Goal: Find specific page/section: Find specific page/section

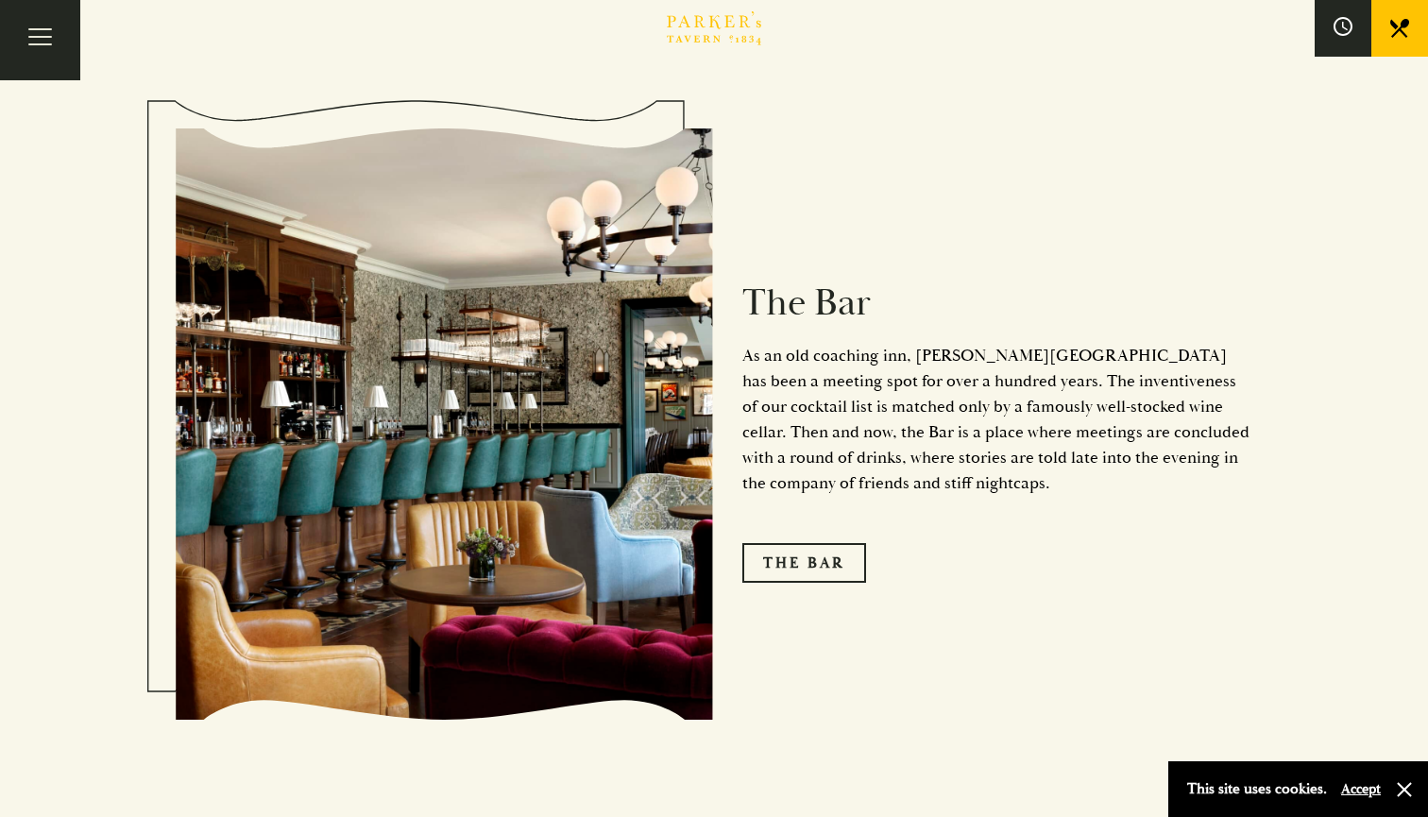
scroll to position [2342, 0]
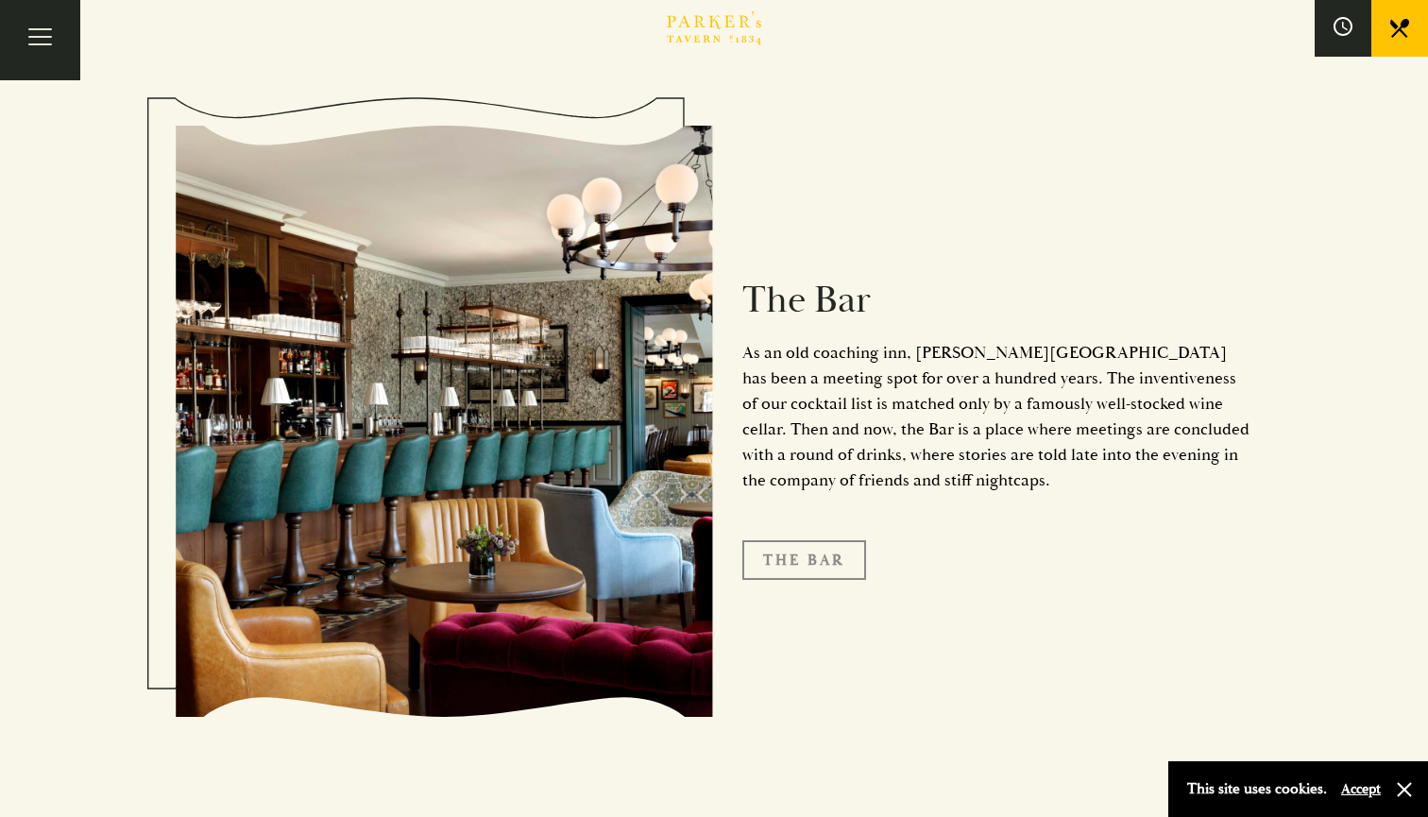
click at [833, 540] on link "The Bar" at bounding box center [804, 560] width 124 height 40
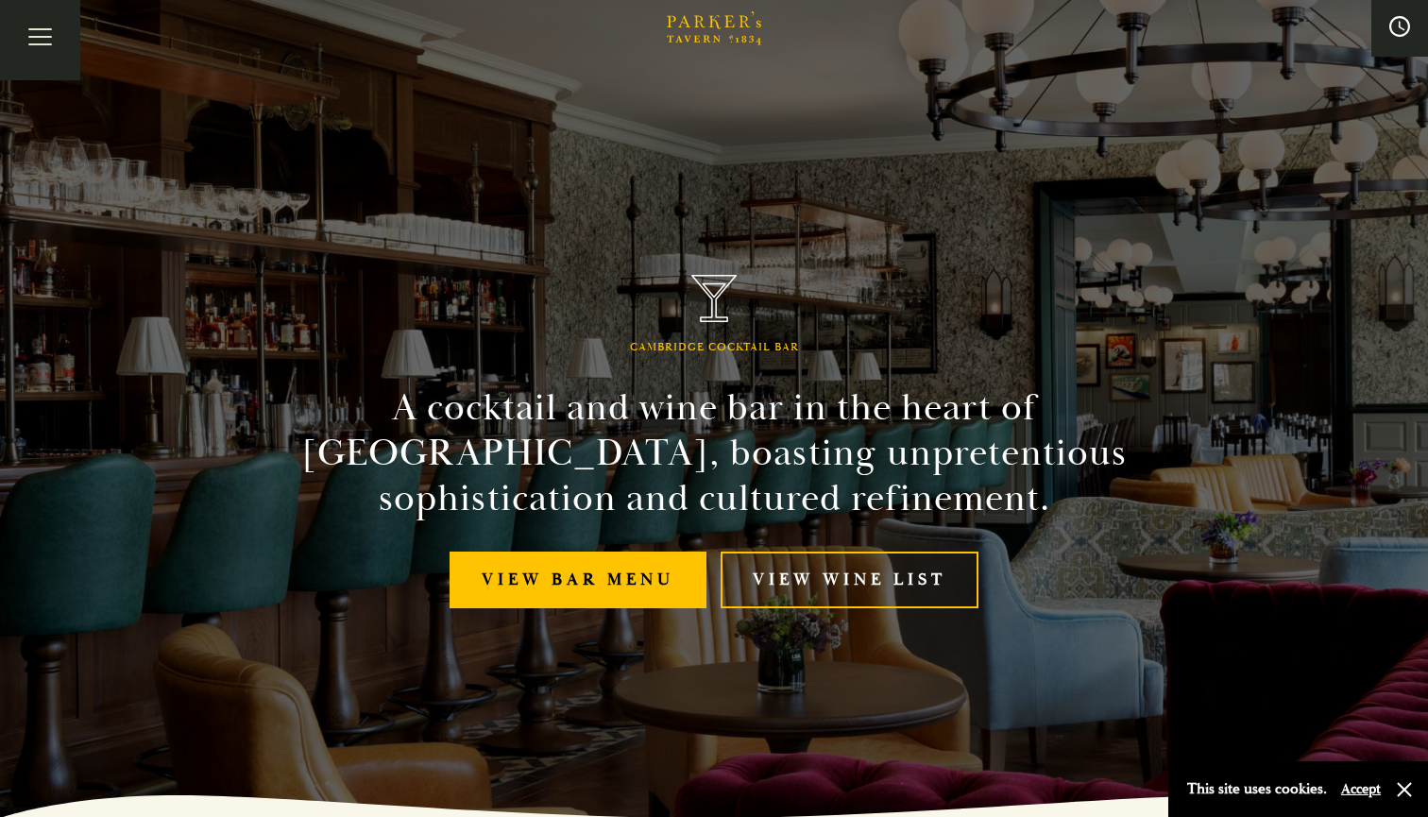
click at [1391, 38] on span at bounding box center [1399, 28] width 19 height 23
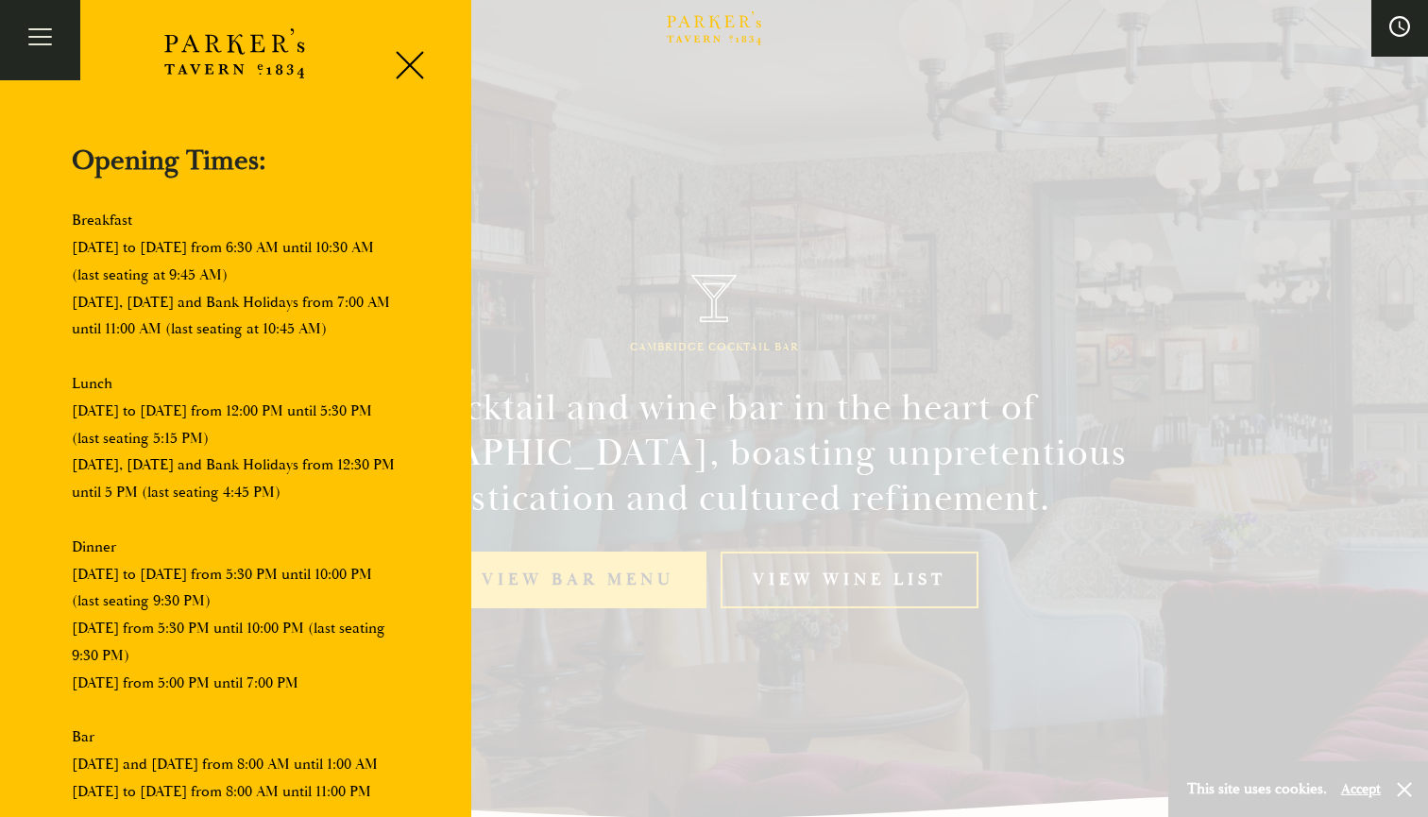
click at [1389, 51] on button at bounding box center [1399, 28] width 57 height 57
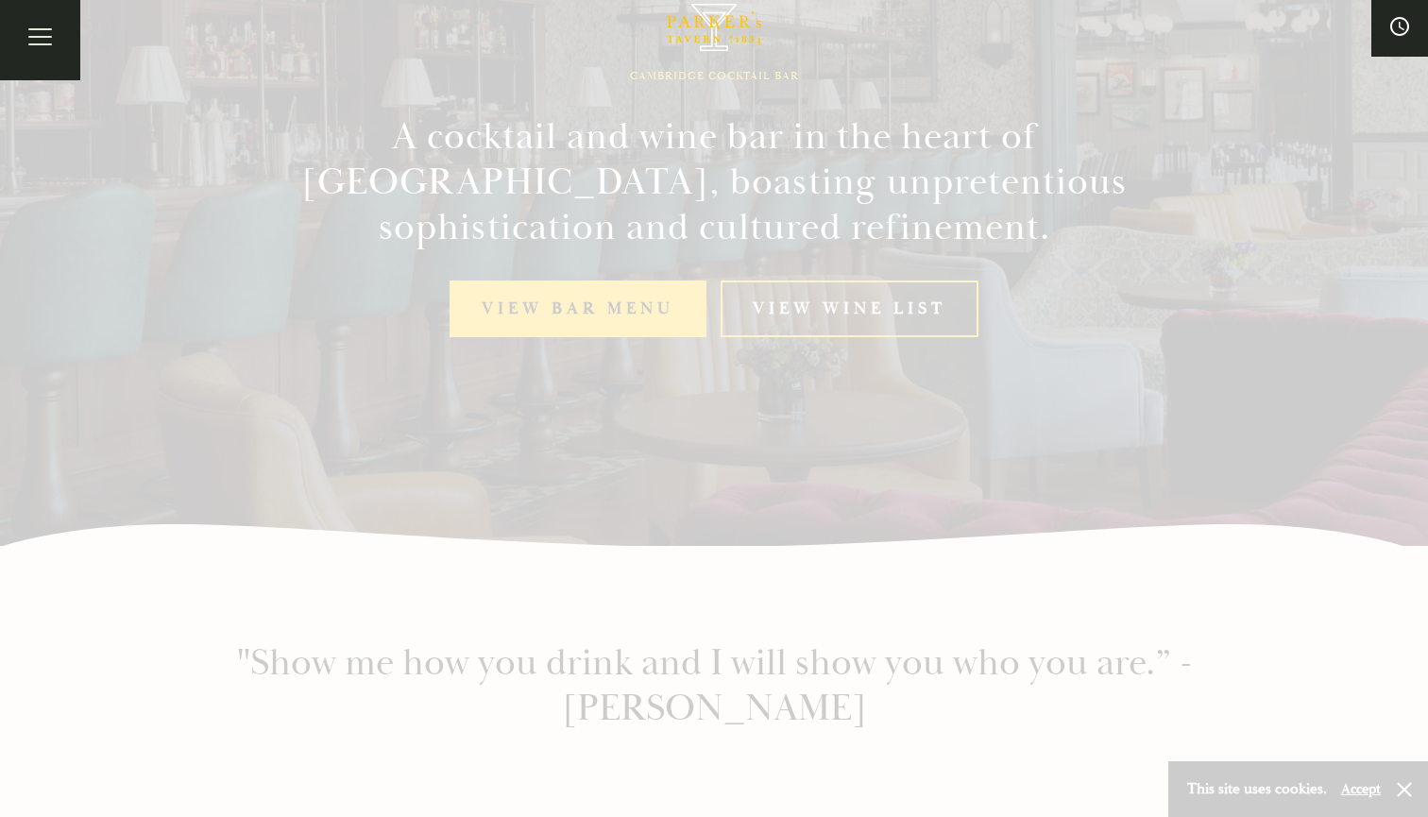
scroll to position [297, 0]
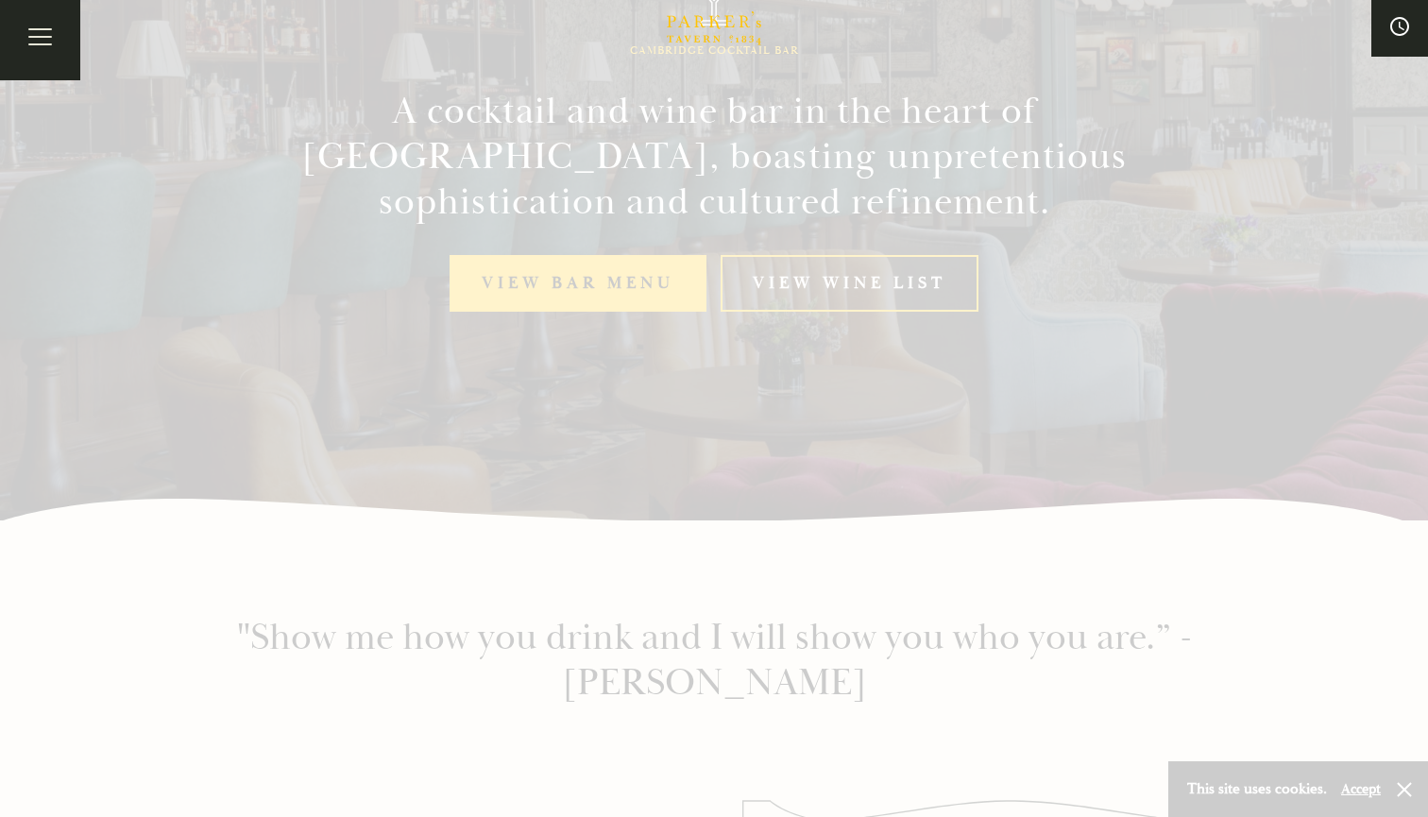
click at [1404, 785] on div at bounding box center [714, 408] width 1428 height 817
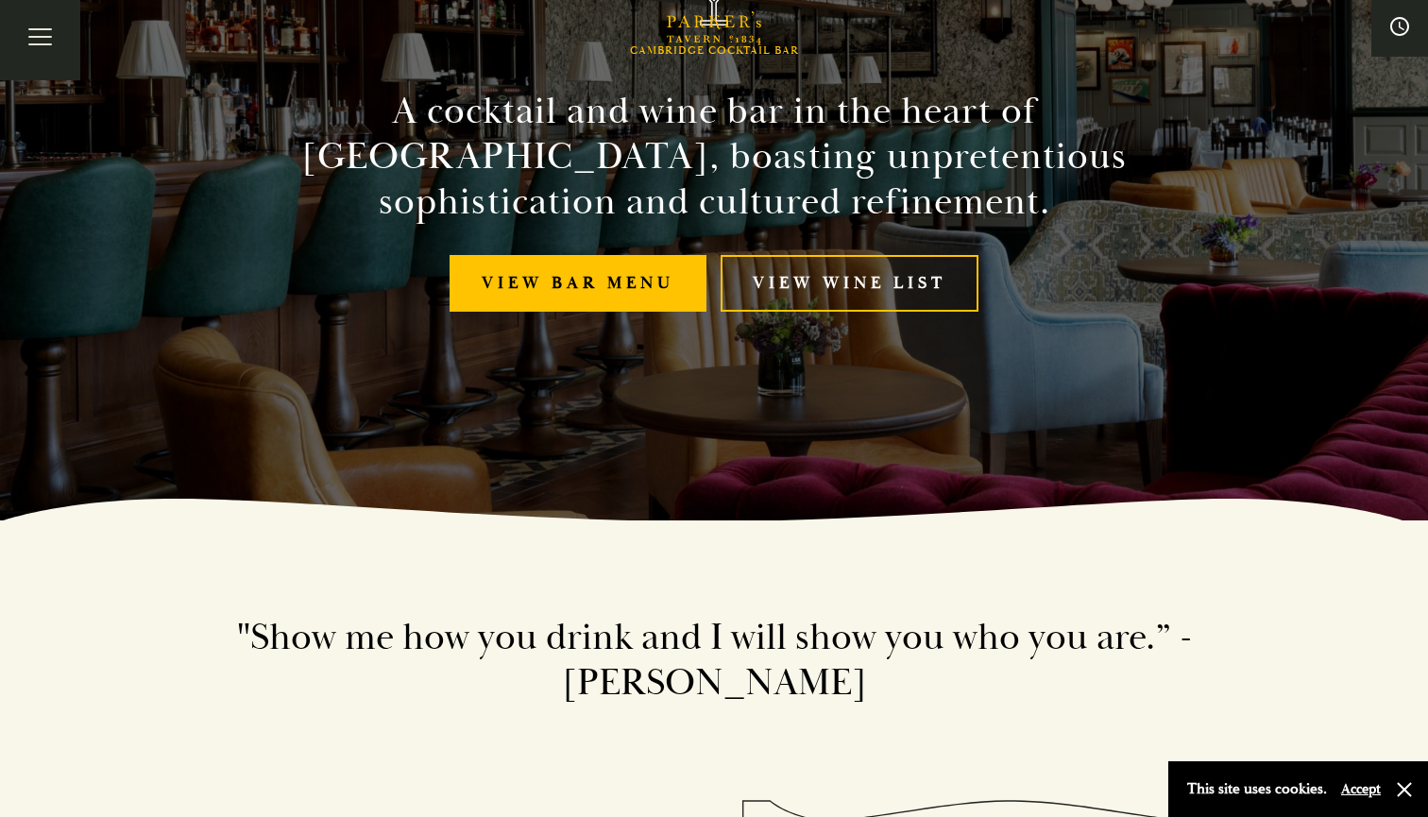
click at [1356, 789] on button "Accept" at bounding box center [1361, 789] width 40 height 18
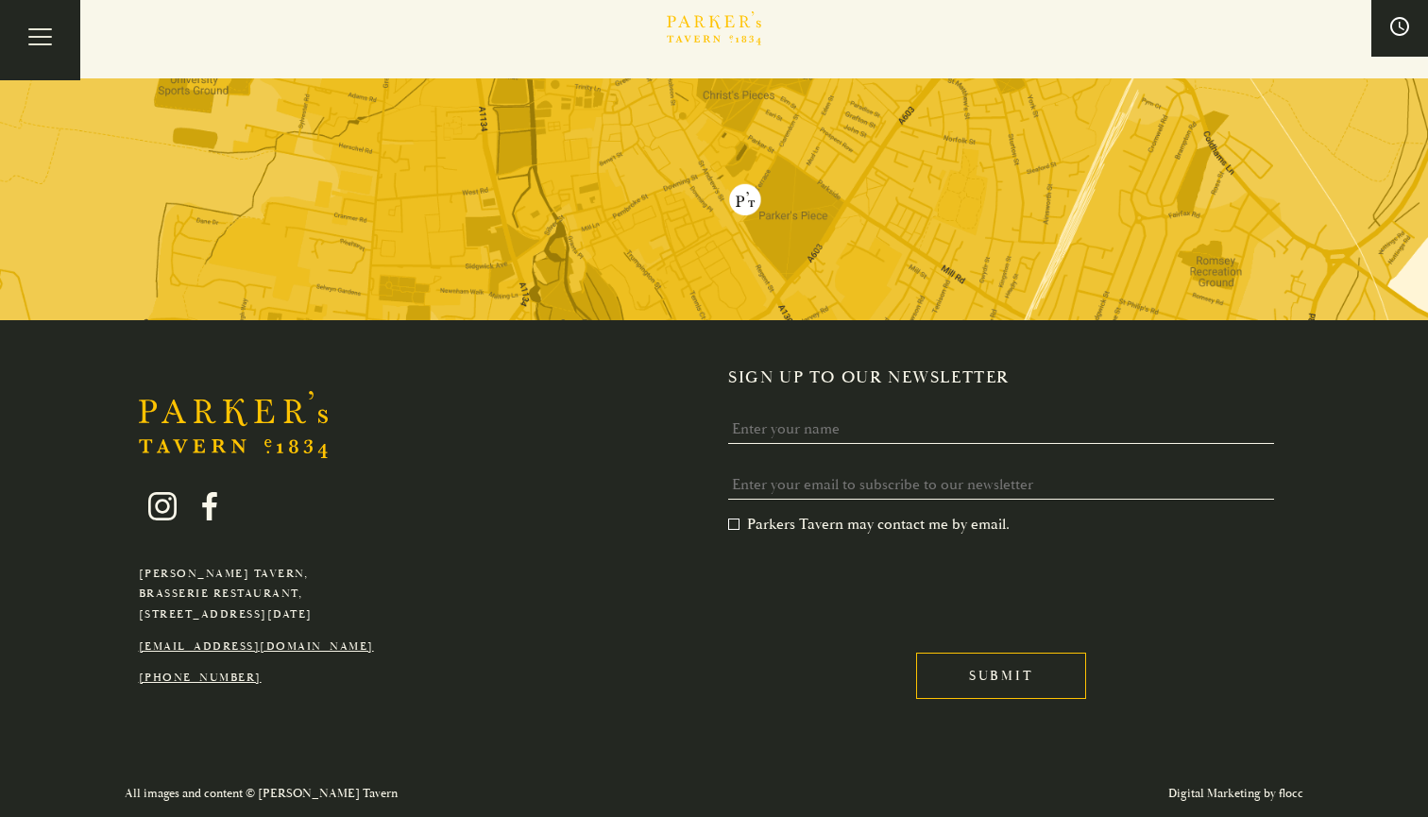
scroll to position [4817, 0]
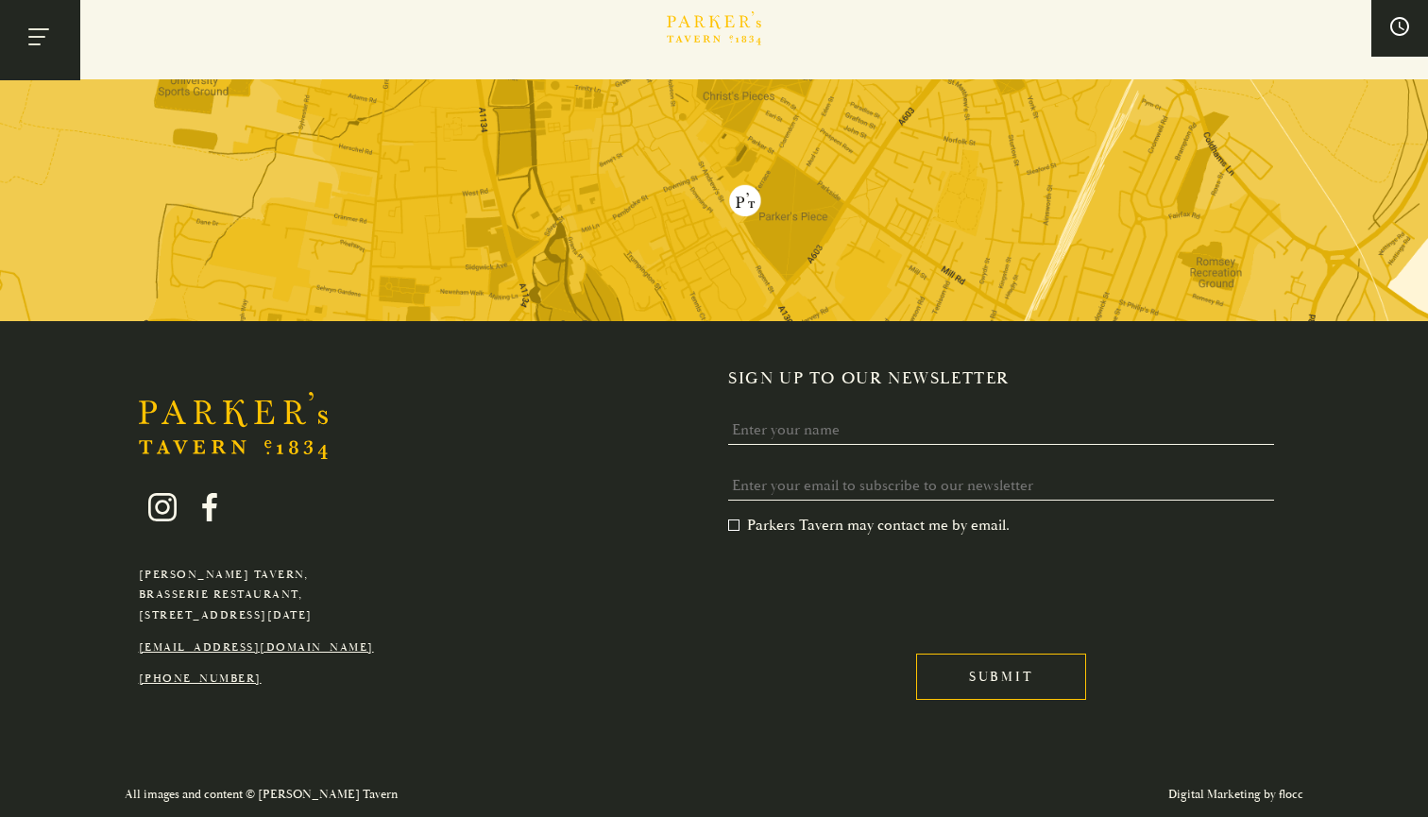
click at [36, 43] on button "Toggle navigation" at bounding box center [40, 40] width 80 height 80
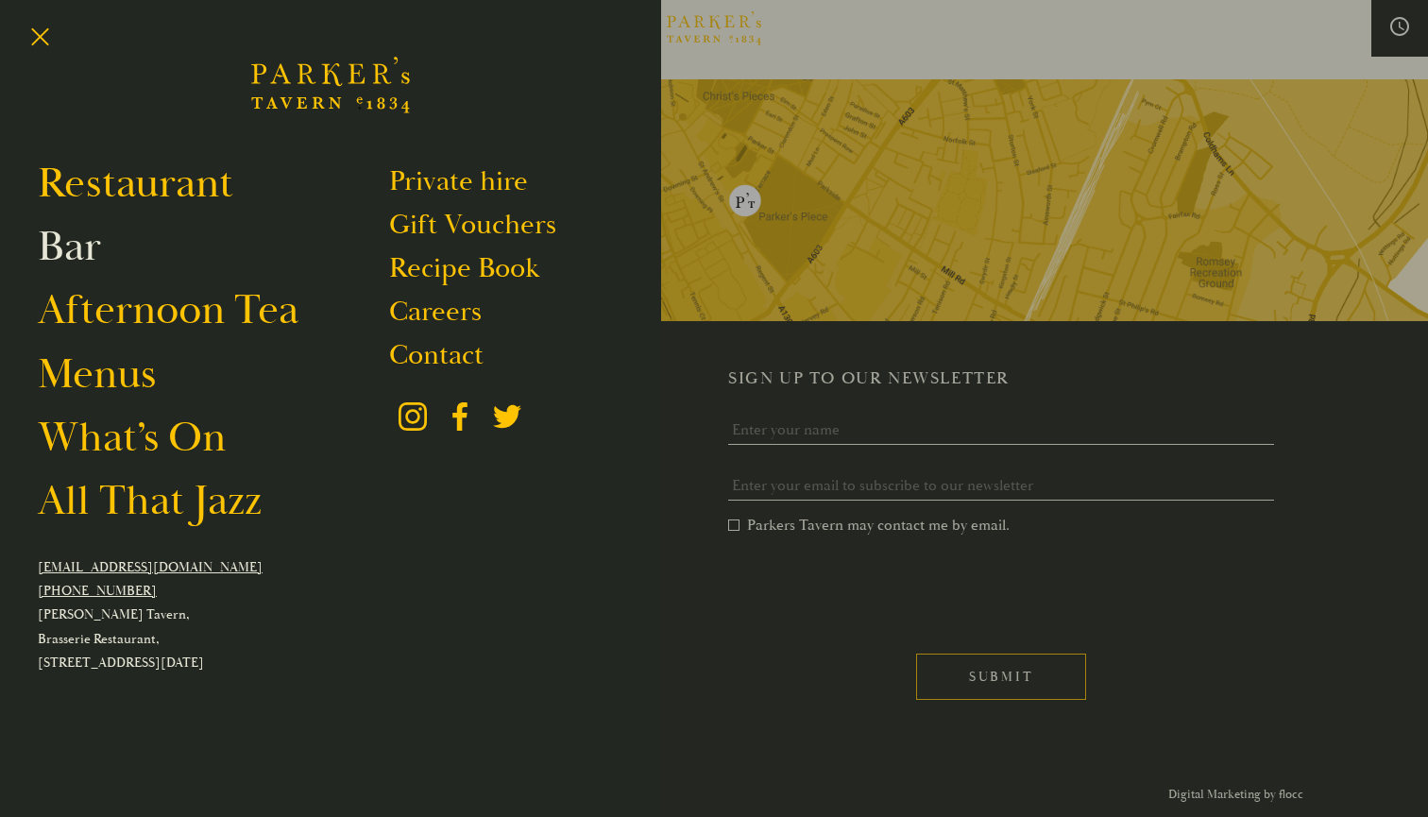
click at [75, 247] on link "Bar" at bounding box center [69, 246] width 63 height 53
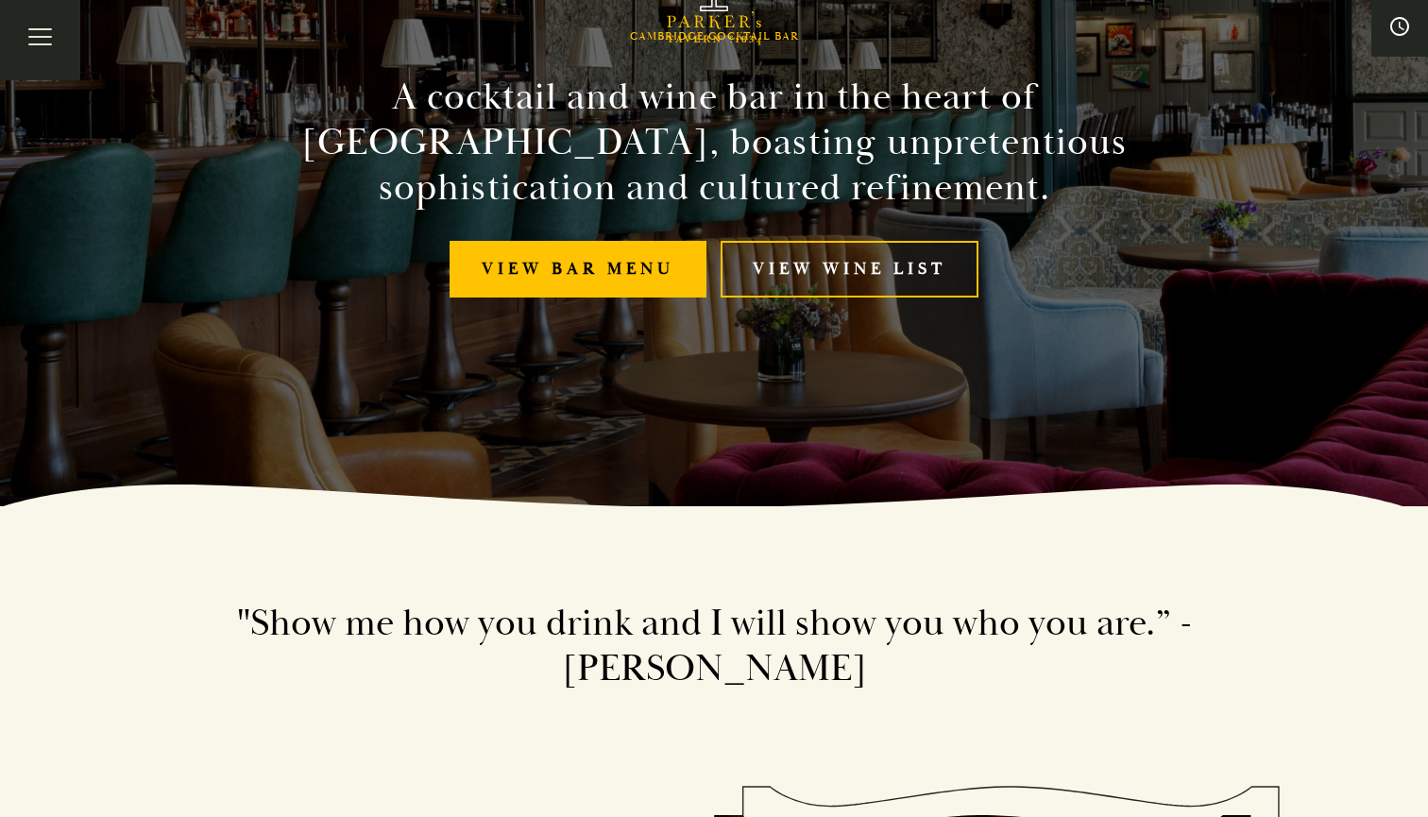
scroll to position [330, 0]
